Goal: Navigation & Orientation: Find specific page/section

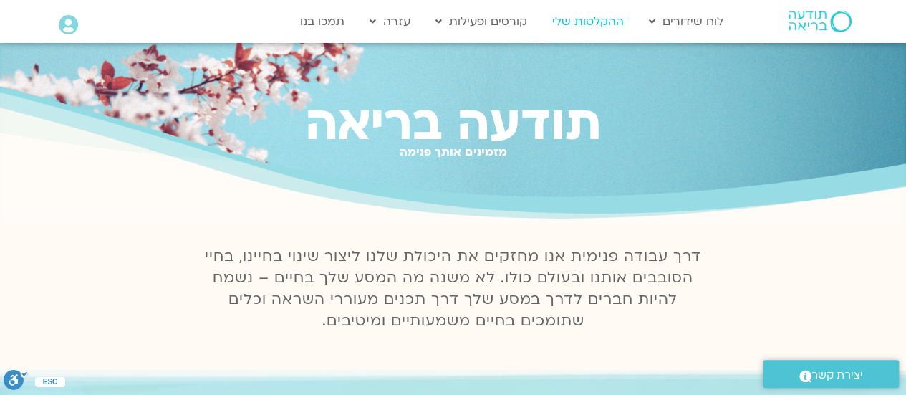
click at [604, 18] on link "ההקלטות שלי" at bounding box center [588, 21] width 86 height 27
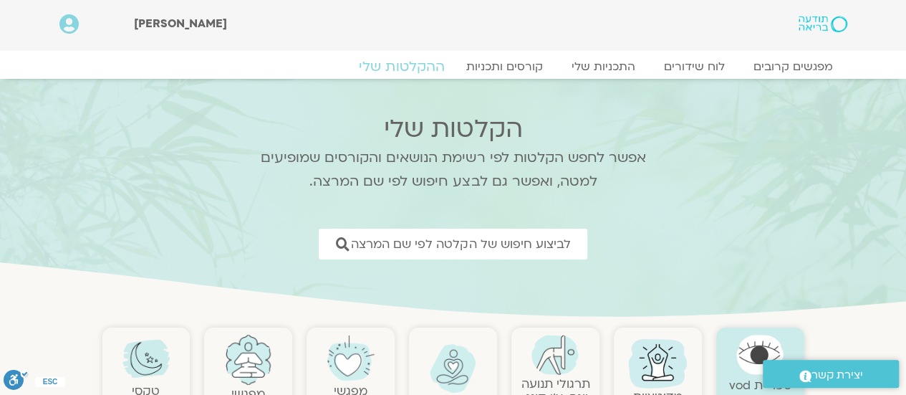
click at [386, 60] on link "ההקלטות שלי" at bounding box center [402, 66] width 120 height 17
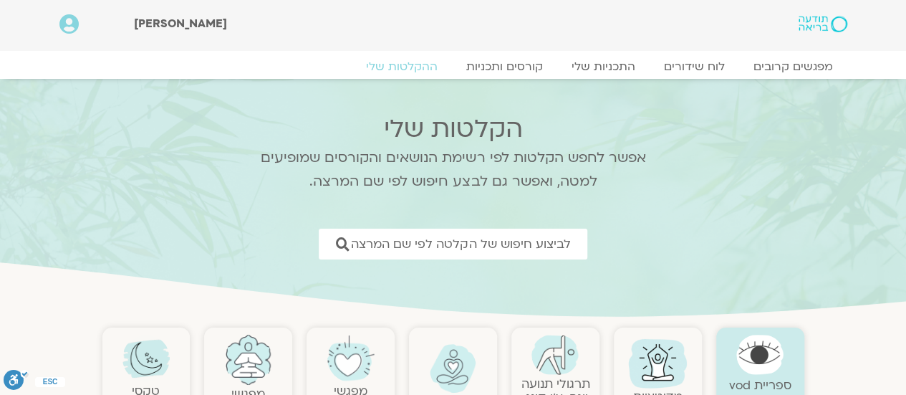
click at [390, 67] on link "ההקלטות שלי" at bounding box center [402, 66] width 100 height 14
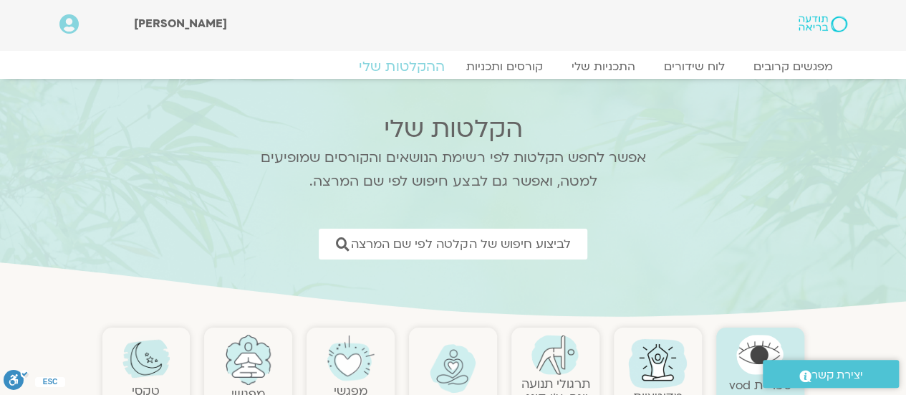
scroll to position [143, 0]
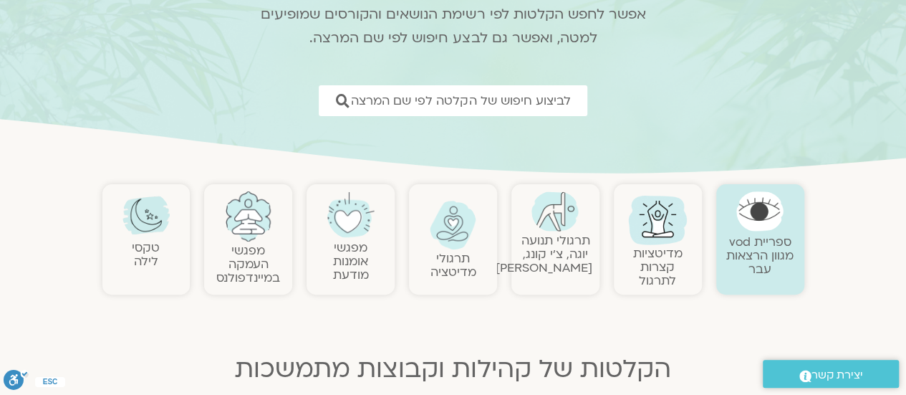
click at [157, 251] on link "טקסי לילה" at bounding box center [146, 254] width 28 height 30
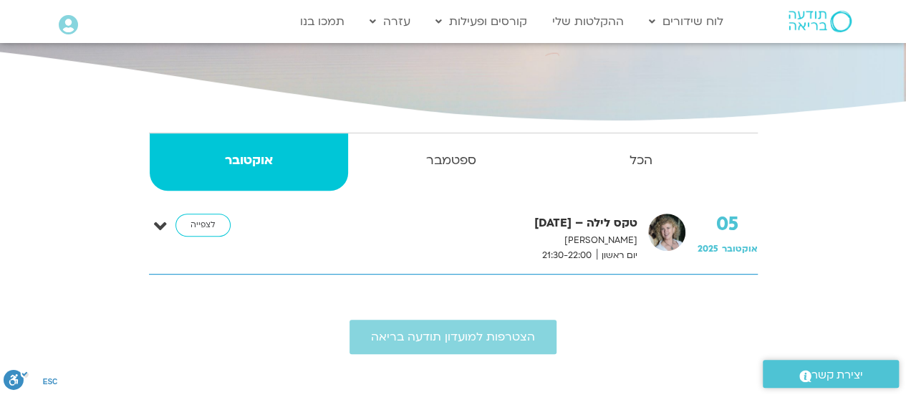
scroll to position [143, 0]
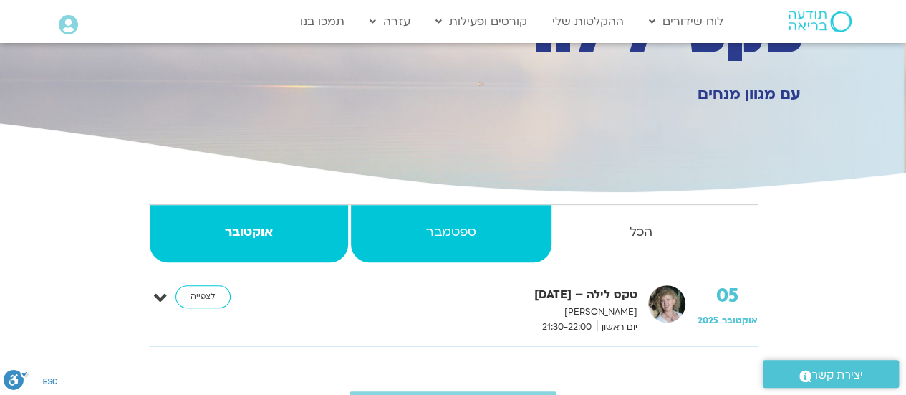
click at [445, 232] on strong "ספטמבר" at bounding box center [451, 231] width 201 height 21
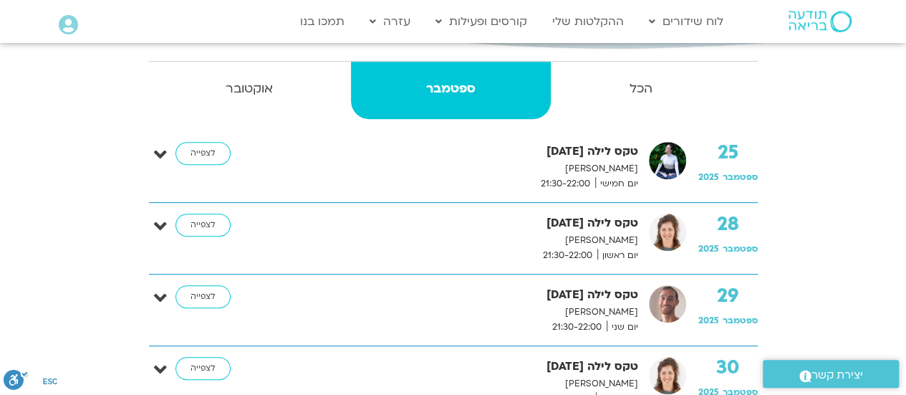
scroll to position [358, 0]
